Goal: Task Accomplishment & Management: Use online tool/utility

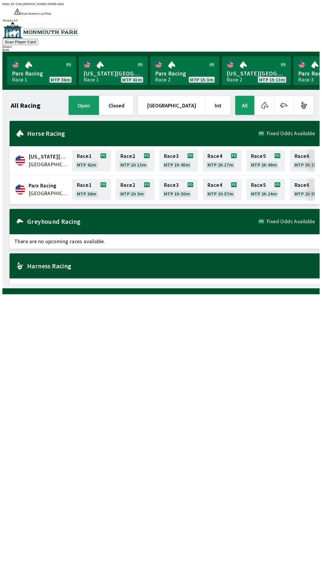
click at [49, 157] on div "[US_STATE] Park [GEOGRAPHIC_DATA] Race 1 MTP 41m Race 2 MTP 1h 13m Race 3 MTP 1…" at bounding box center [165, 160] width 310 height 29
click at [182, 150] on link "Race 3 MTP 1h 45m" at bounding box center [178, 160] width 39 height 21
click at [85, 152] on link "Race 1 MTP 31m" at bounding box center [91, 160] width 39 height 21
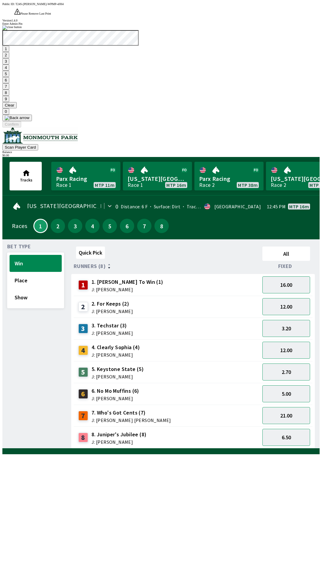
click at [9, 52] on button "1" at bounding box center [5, 49] width 7 height 6
click at [9, 102] on button "9" at bounding box center [5, 99] width 7 height 6
click at [9, 90] on button "7" at bounding box center [5, 86] width 7 height 6
click at [9, 64] on button "3" at bounding box center [5, 61] width 7 height 6
click at [21, 127] on button "Confirm" at bounding box center [11, 124] width 19 height 6
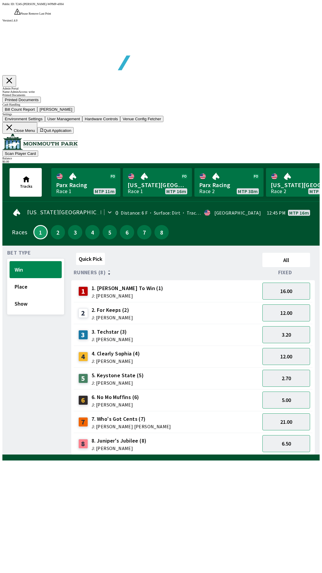
click at [37, 112] on button "Bill Count Report" at bounding box center [19, 109] width 35 height 6
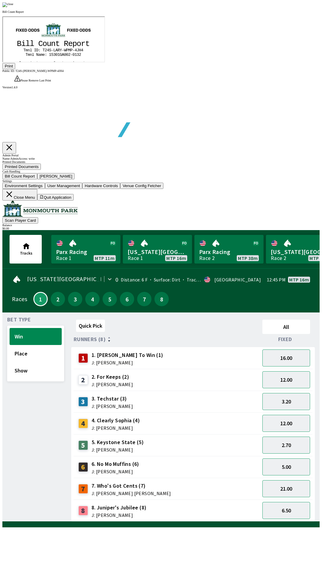
scroll to position [70, 0]
click at [13, 7] on img at bounding box center [7, 4] width 11 height 5
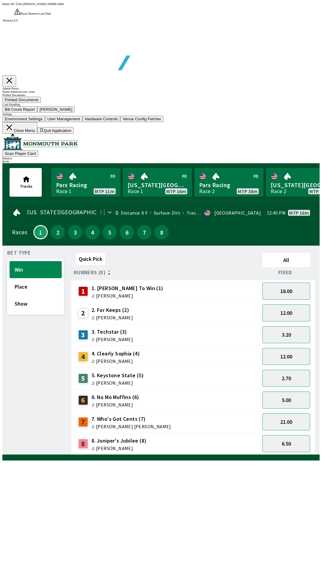
click at [37, 112] on button "Bill Count Report" at bounding box center [19, 109] width 35 height 6
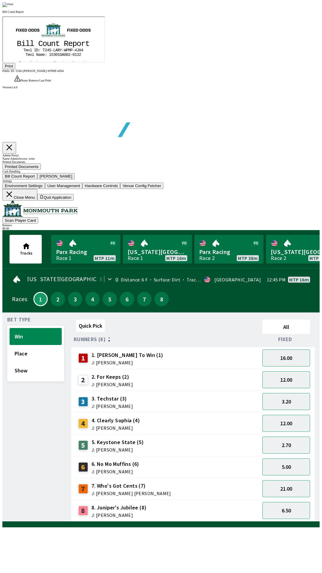
scroll to position [0, 0]
click at [15, 69] on button "Print" at bounding box center [8, 66] width 13 height 6
click at [273, 7] on div at bounding box center [160, 4] width 317 height 5
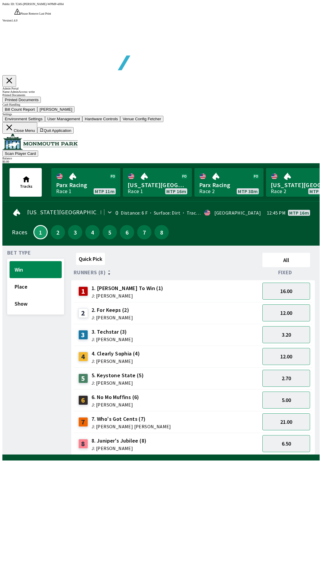
click at [75, 112] on button "[PERSON_NAME]" at bounding box center [56, 109] width 38 height 6
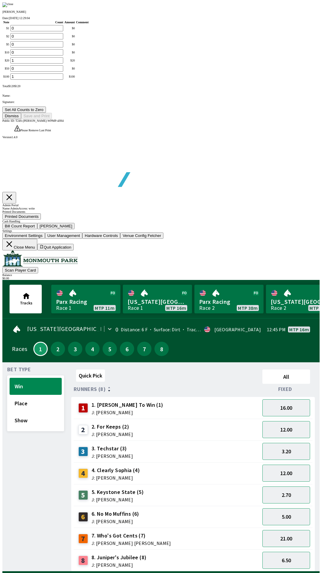
click at [46, 113] on button "Set All Counts to Zero" at bounding box center [24, 110] width 44 height 6
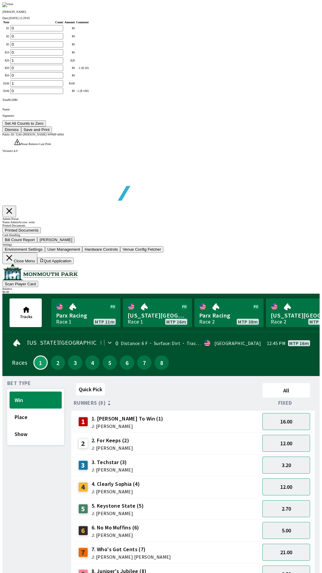
click at [52, 133] on button "Save and Print" at bounding box center [36, 129] width 31 height 6
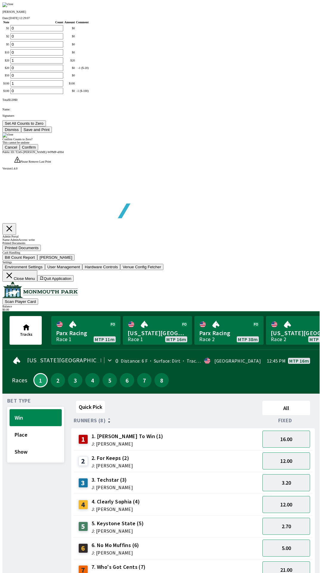
click at [38, 150] on button "Confirm" at bounding box center [29, 147] width 19 height 6
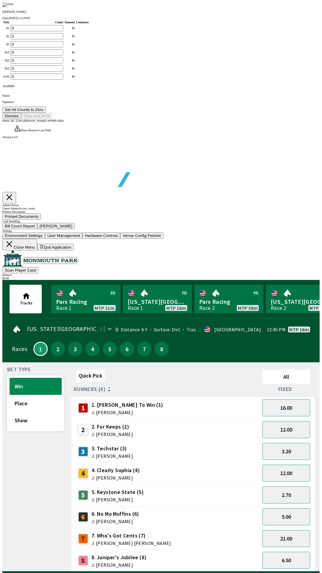
type input "0"
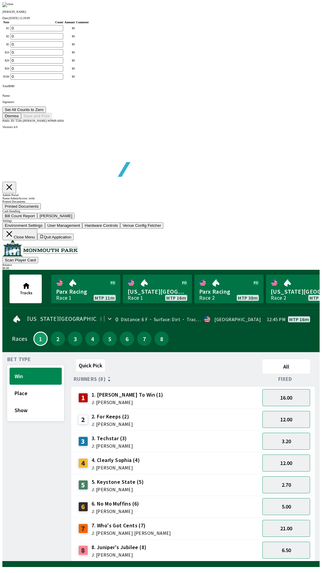
click at [21, 119] on button "Dismiss" at bounding box center [11, 116] width 19 height 6
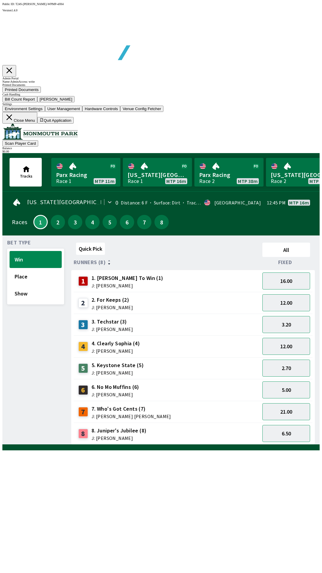
click at [37, 124] on button "Close Menu" at bounding box center [19, 118] width 35 height 12
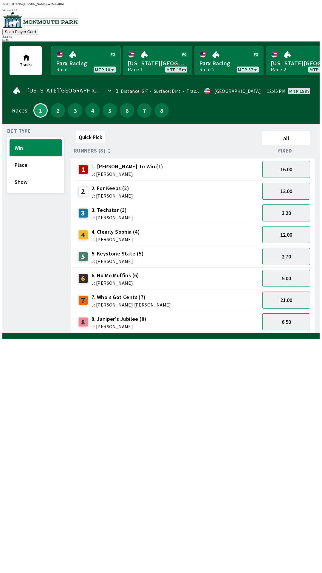
click at [64, 55] on link "Parx Racing Race 1 MTP 10m" at bounding box center [85, 60] width 69 height 29
